Goal: Complete application form

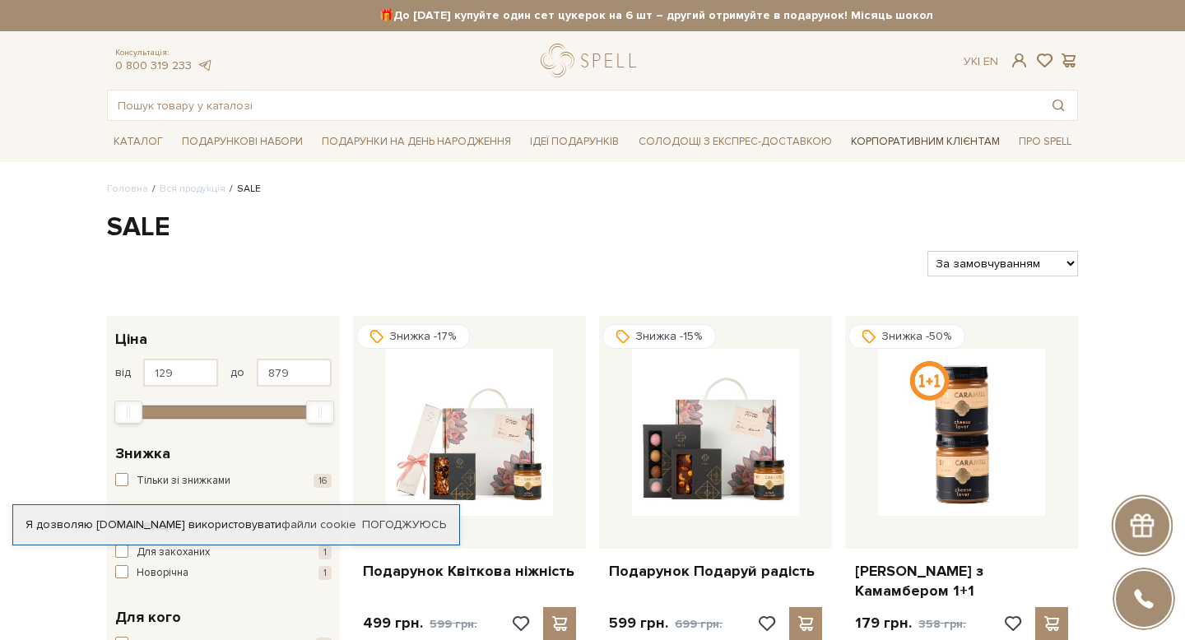
click at [911, 142] on link "Корпоративним клієнтам" at bounding box center [925, 142] width 162 height 28
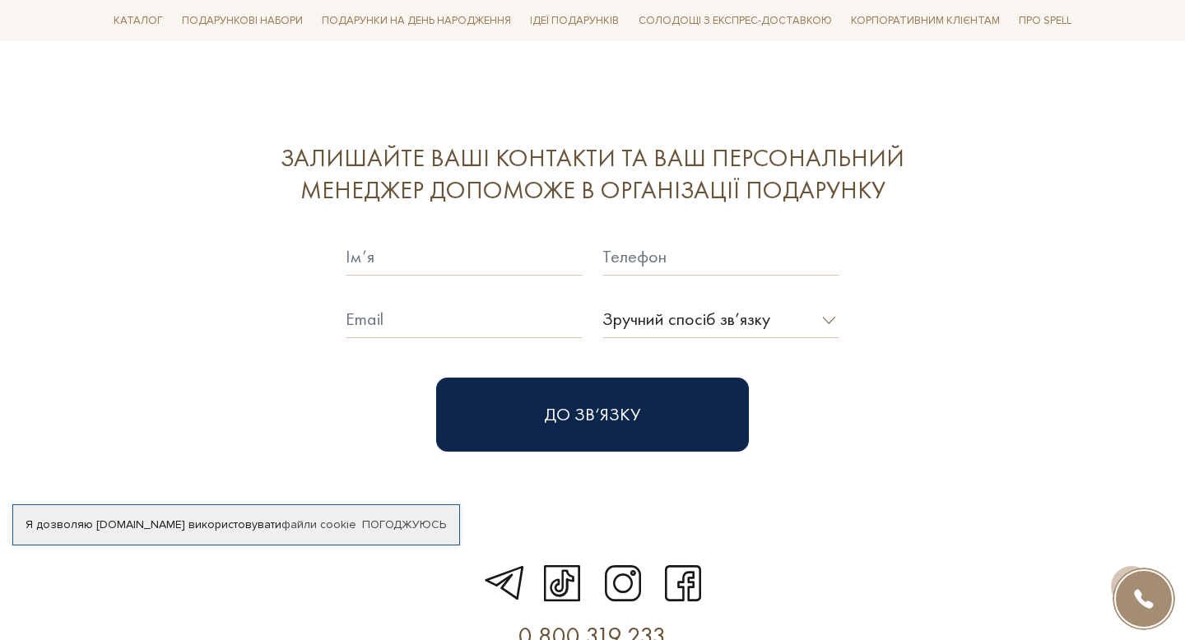
scroll to position [4482, 0]
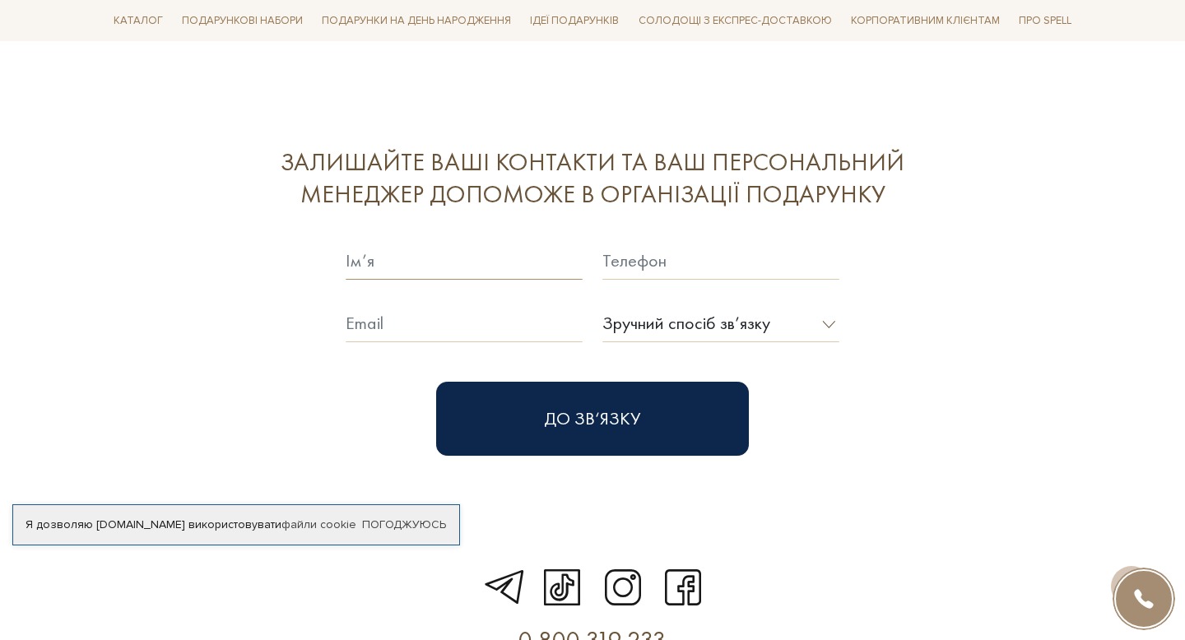
click at [485, 242] on input "text" at bounding box center [464, 261] width 237 height 38
click at [611, 242] on input "text" at bounding box center [720, 261] width 237 height 38
click at [485, 304] on input "text" at bounding box center [464, 323] width 237 height 38
click at [733, 304] on select "Зручний спосіб зв’язку Дзвінок Viber Telegram E-mail" at bounding box center [720, 323] width 237 height 38
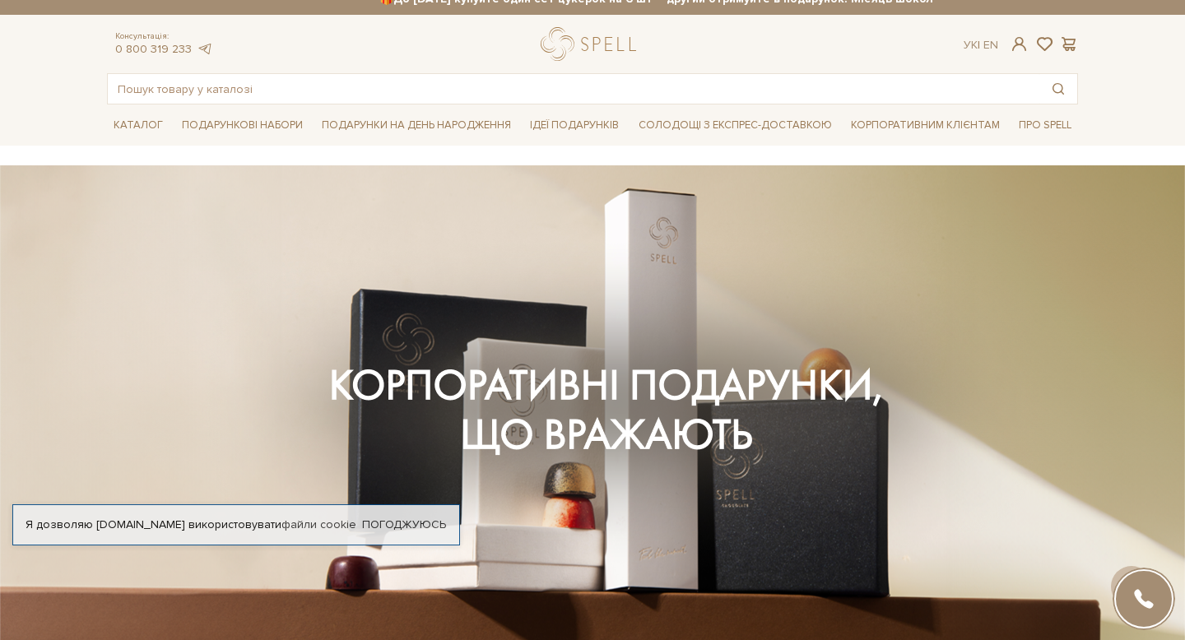
scroll to position [0, 0]
